Goal: Task Accomplishment & Management: Manage account settings

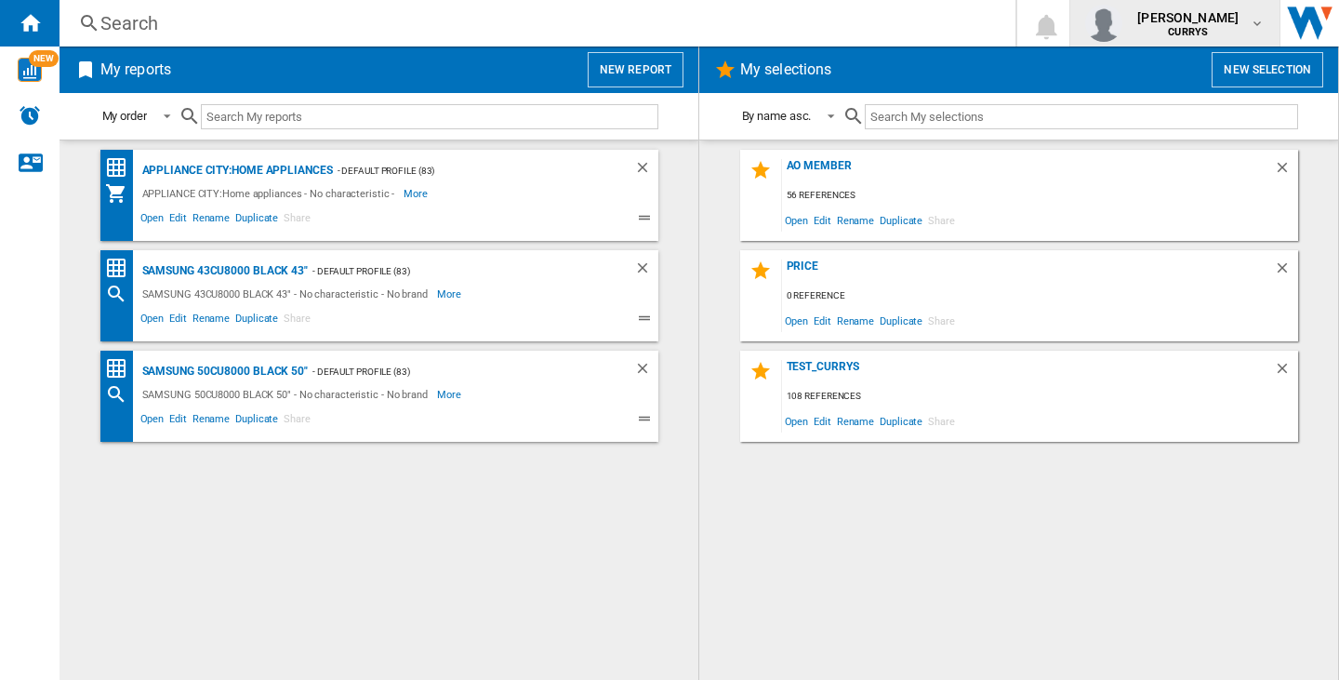
click at [1137, 29] on span "CURRYS" at bounding box center [1187, 32] width 101 height 11
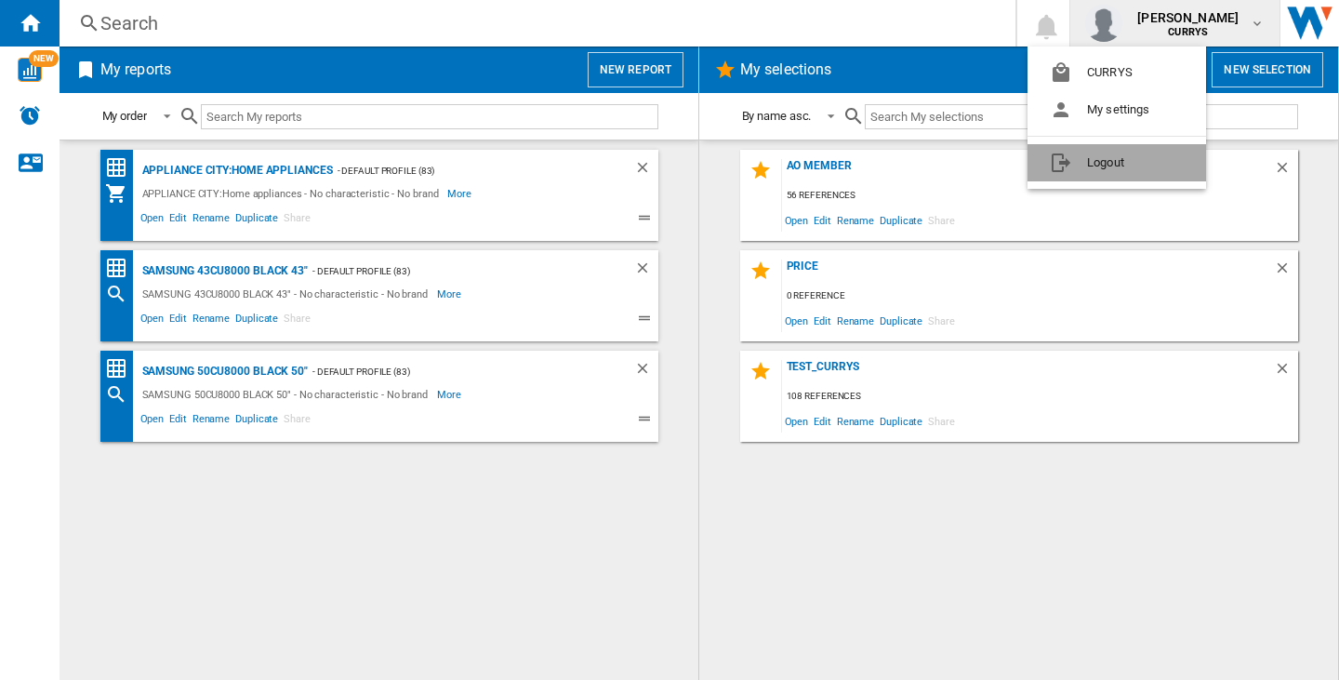
click at [1131, 180] on button "Logout" at bounding box center [1116, 162] width 179 height 37
